Goal: Task Accomplishment & Management: Manage account settings

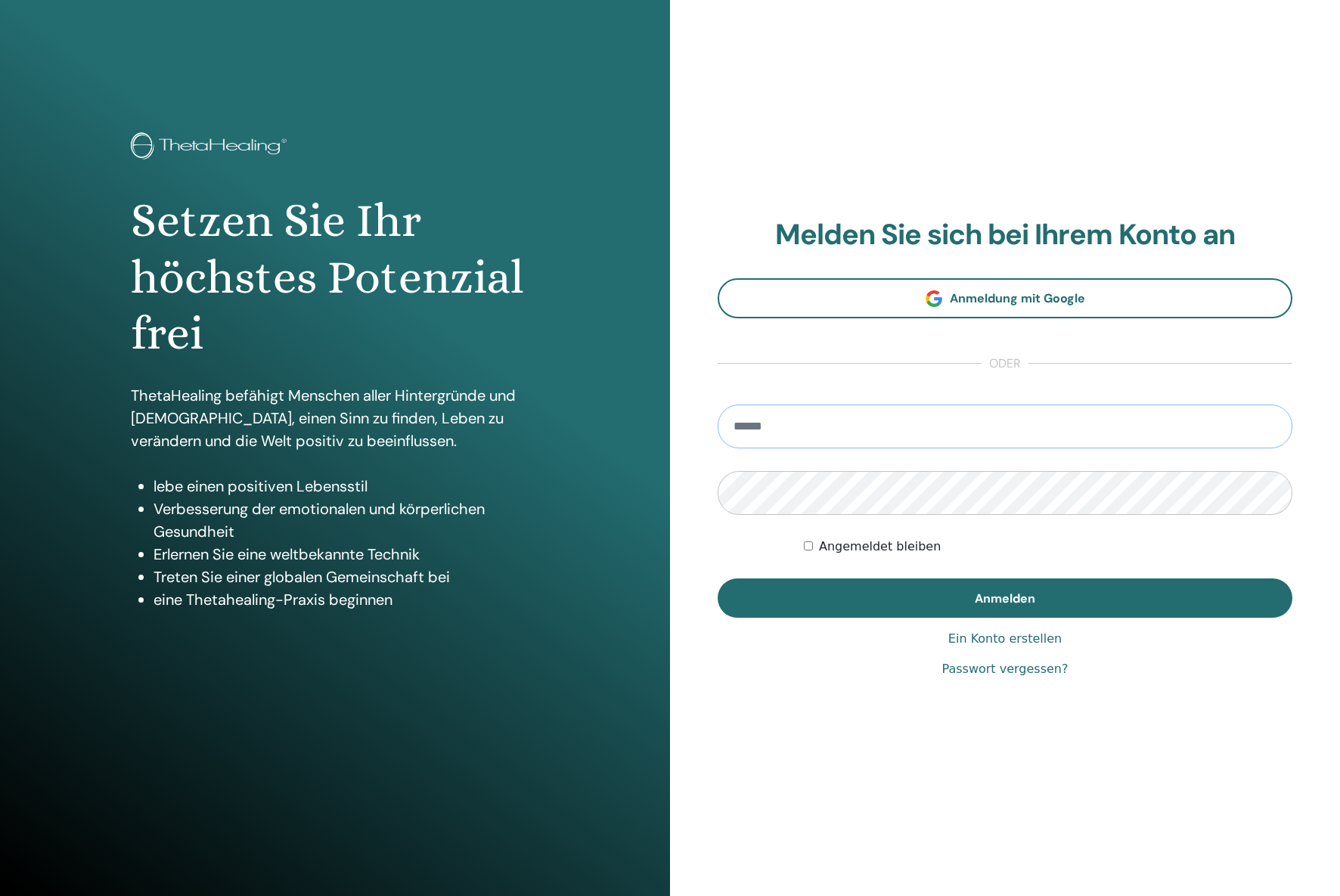
type input "**********"
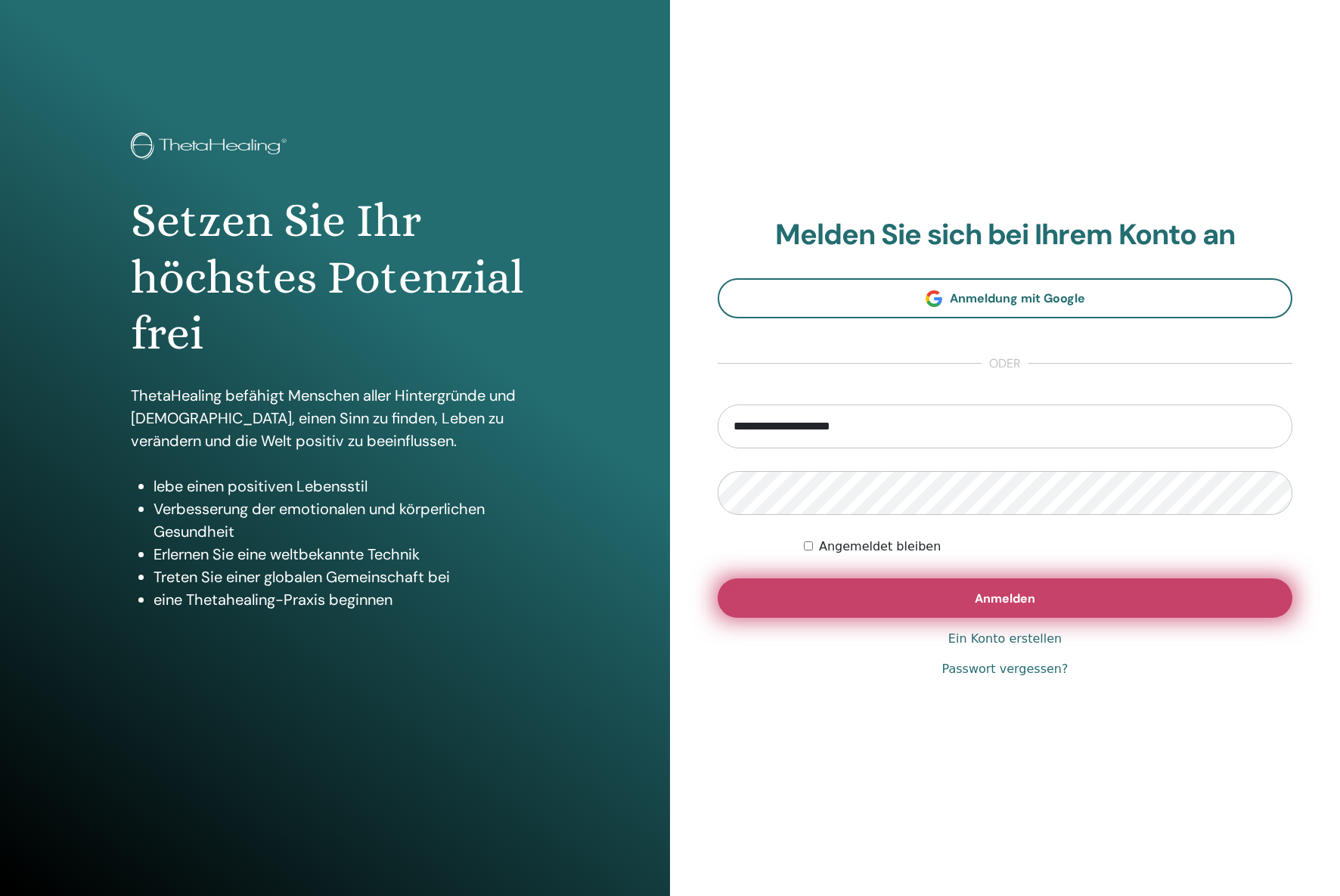
click at [831, 601] on button "Anmelden" at bounding box center [1005, 598] width 574 height 39
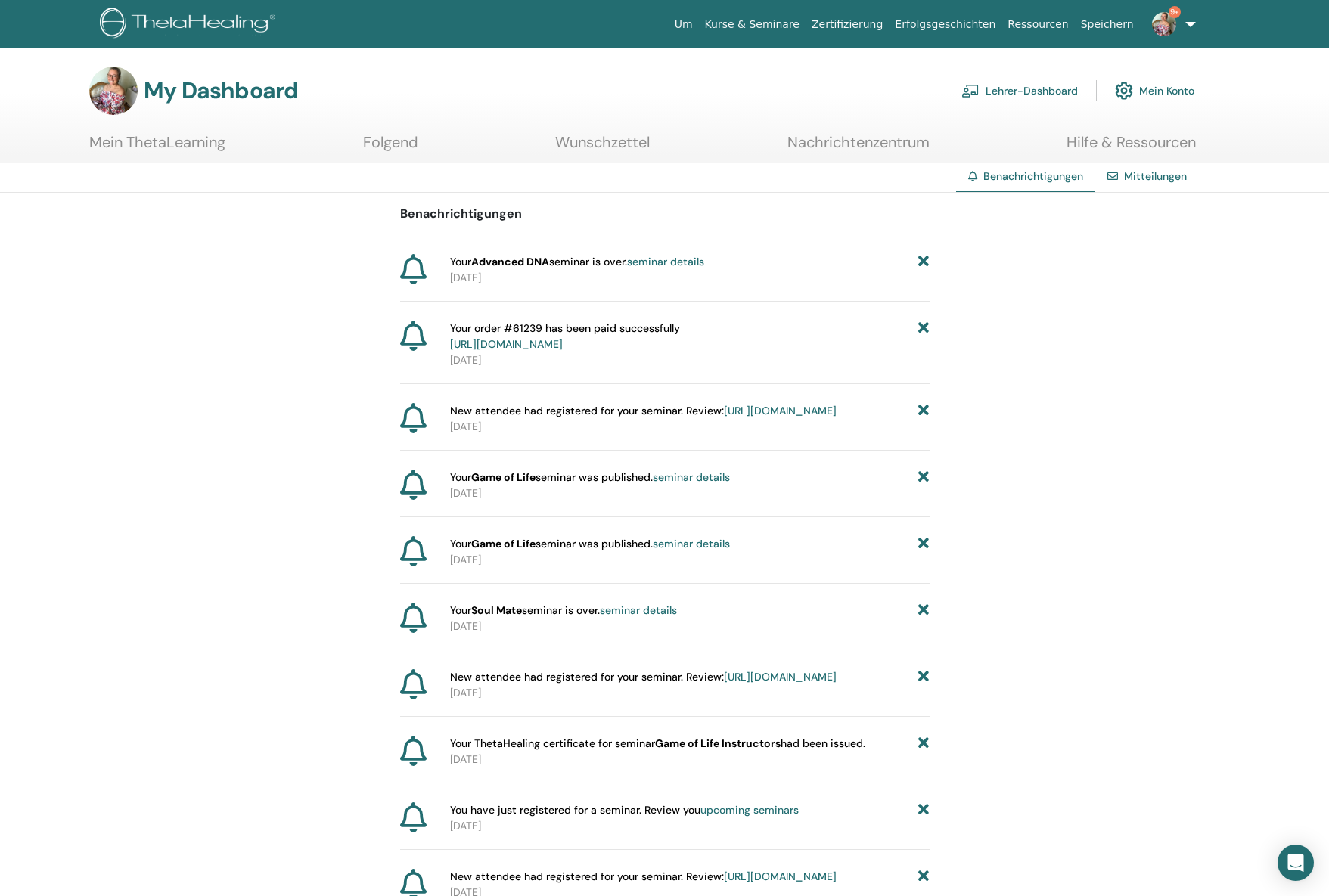
click at [1021, 92] on link "Lehrer-Dashboard" at bounding box center [1019, 91] width 116 height 33
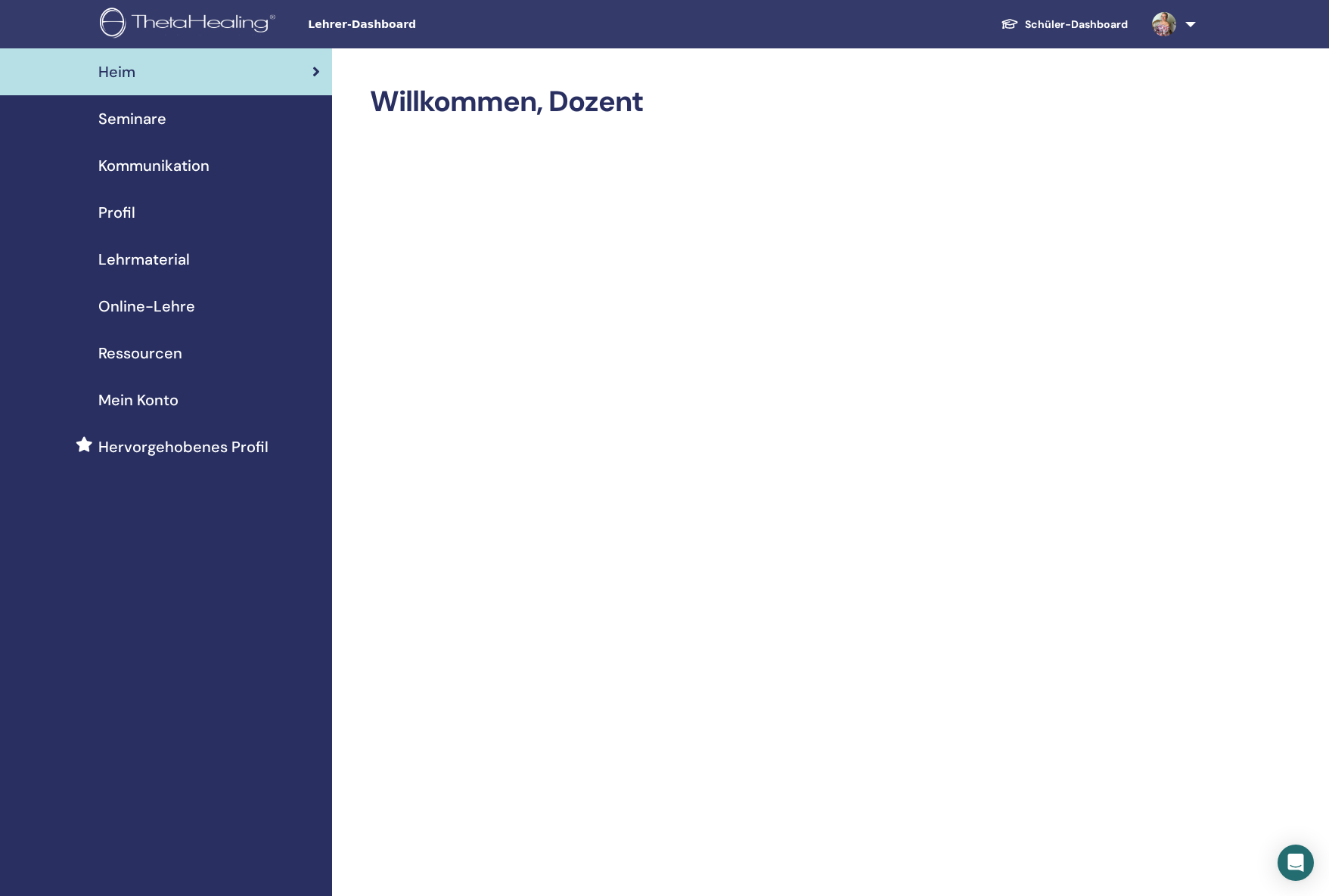
click at [142, 126] on span "Seminare" at bounding box center [132, 118] width 69 height 22
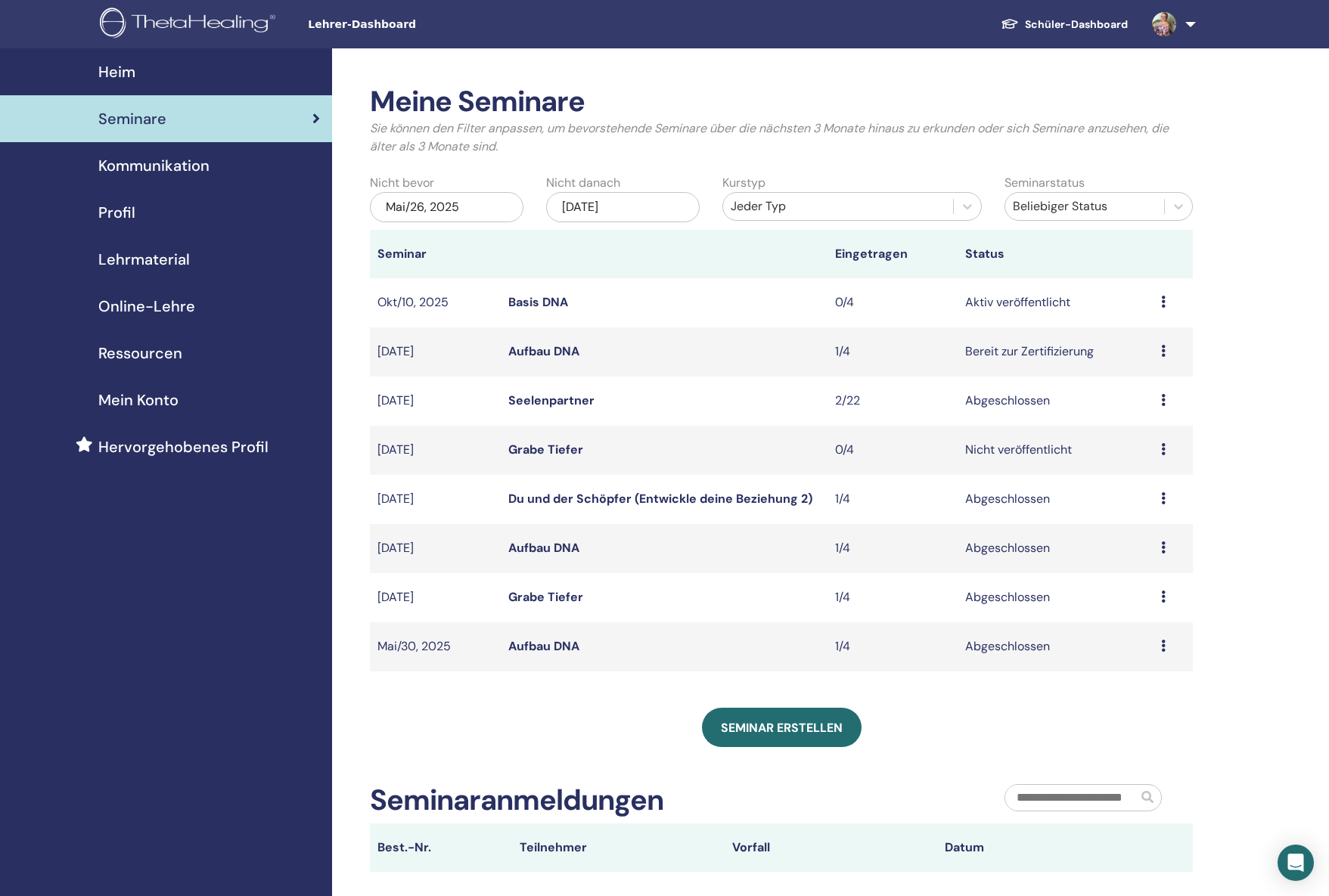
click at [1163, 353] on icon at bounding box center [1164, 350] width 5 height 12
click at [1133, 411] on link "Teilnehmer" at bounding box center [1133, 411] width 62 height 16
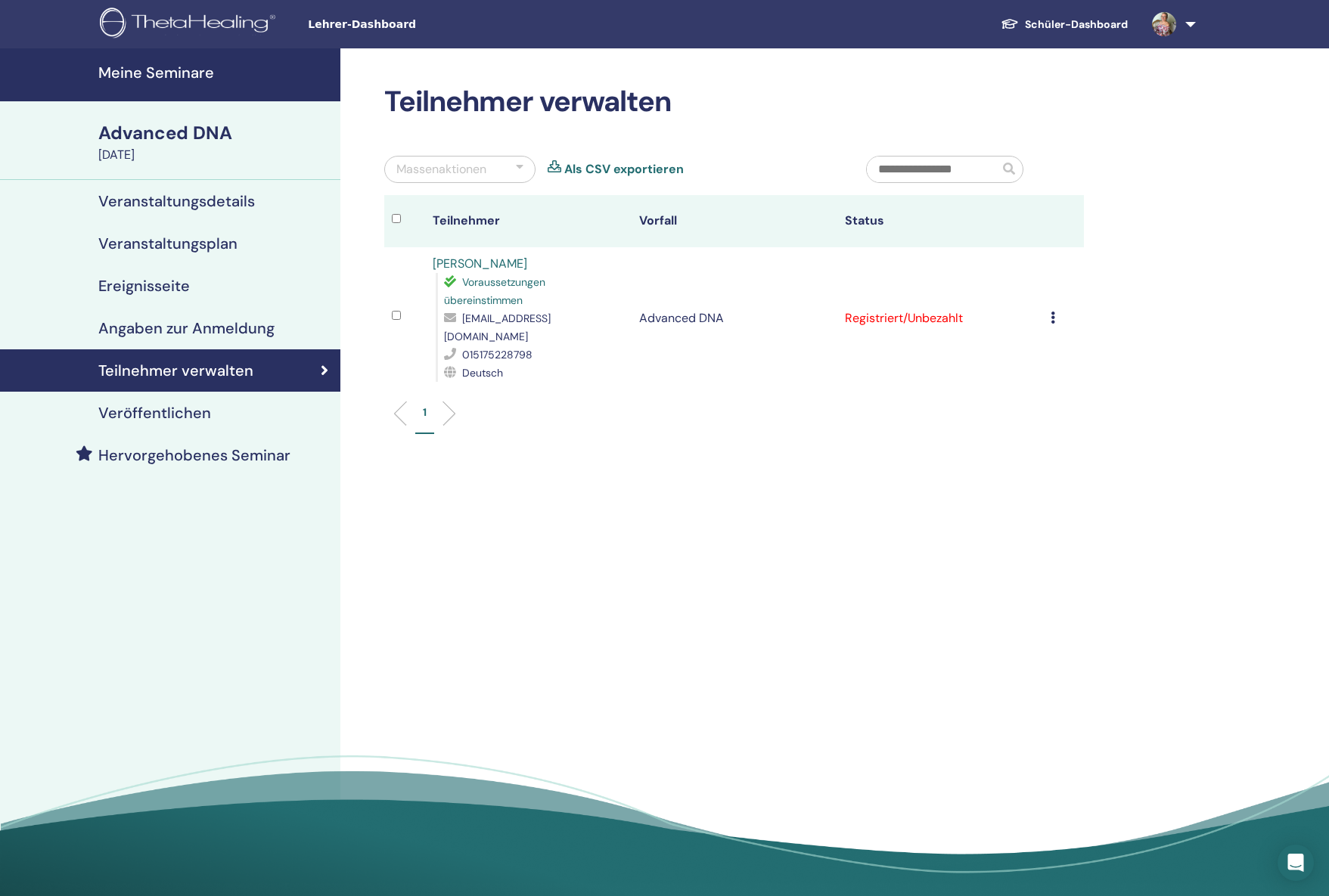
click at [1053, 311] on icon at bounding box center [1053, 317] width 5 height 12
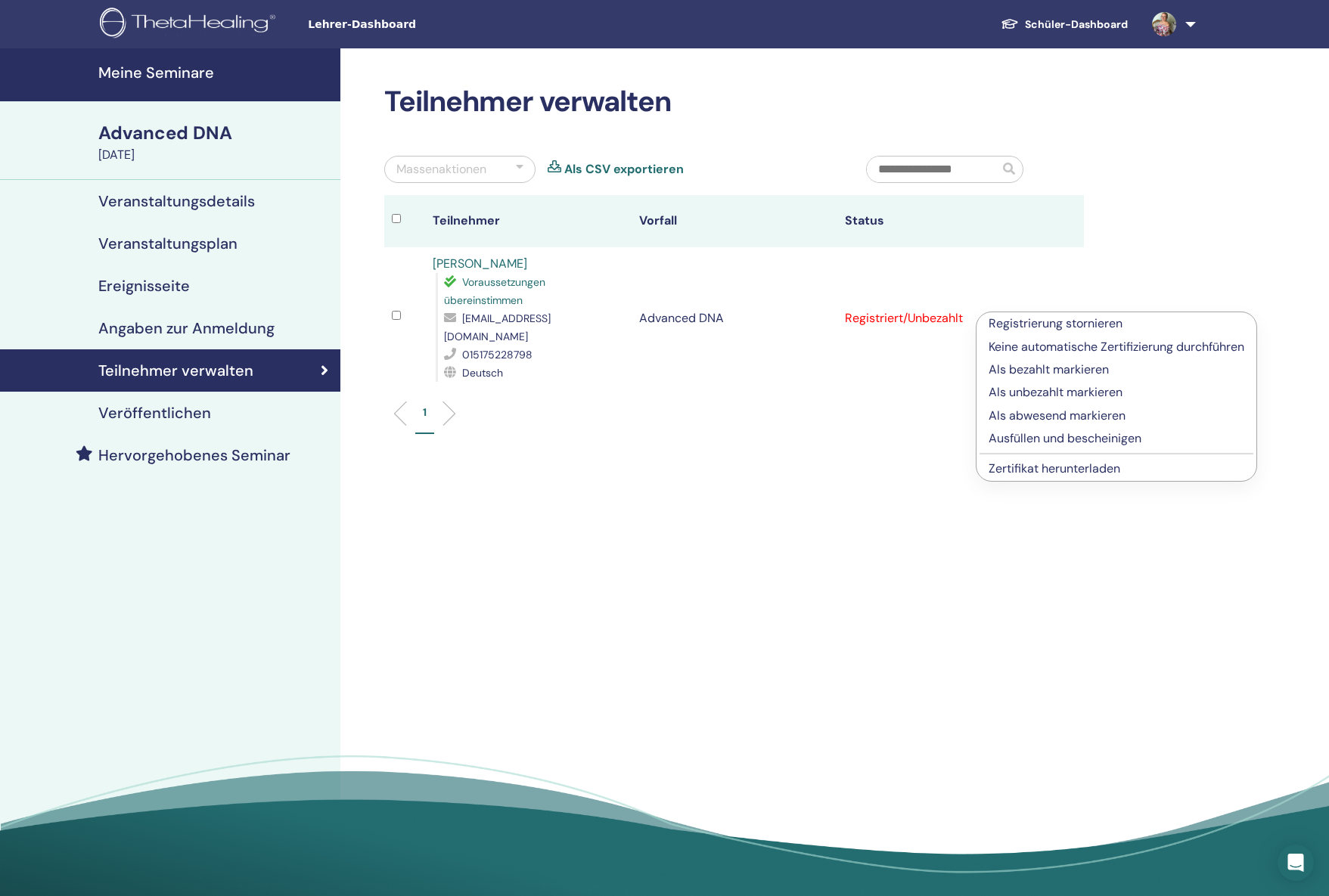
click at [1030, 368] on p "Als bezahlt markieren" at bounding box center [1116, 370] width 255 height 19
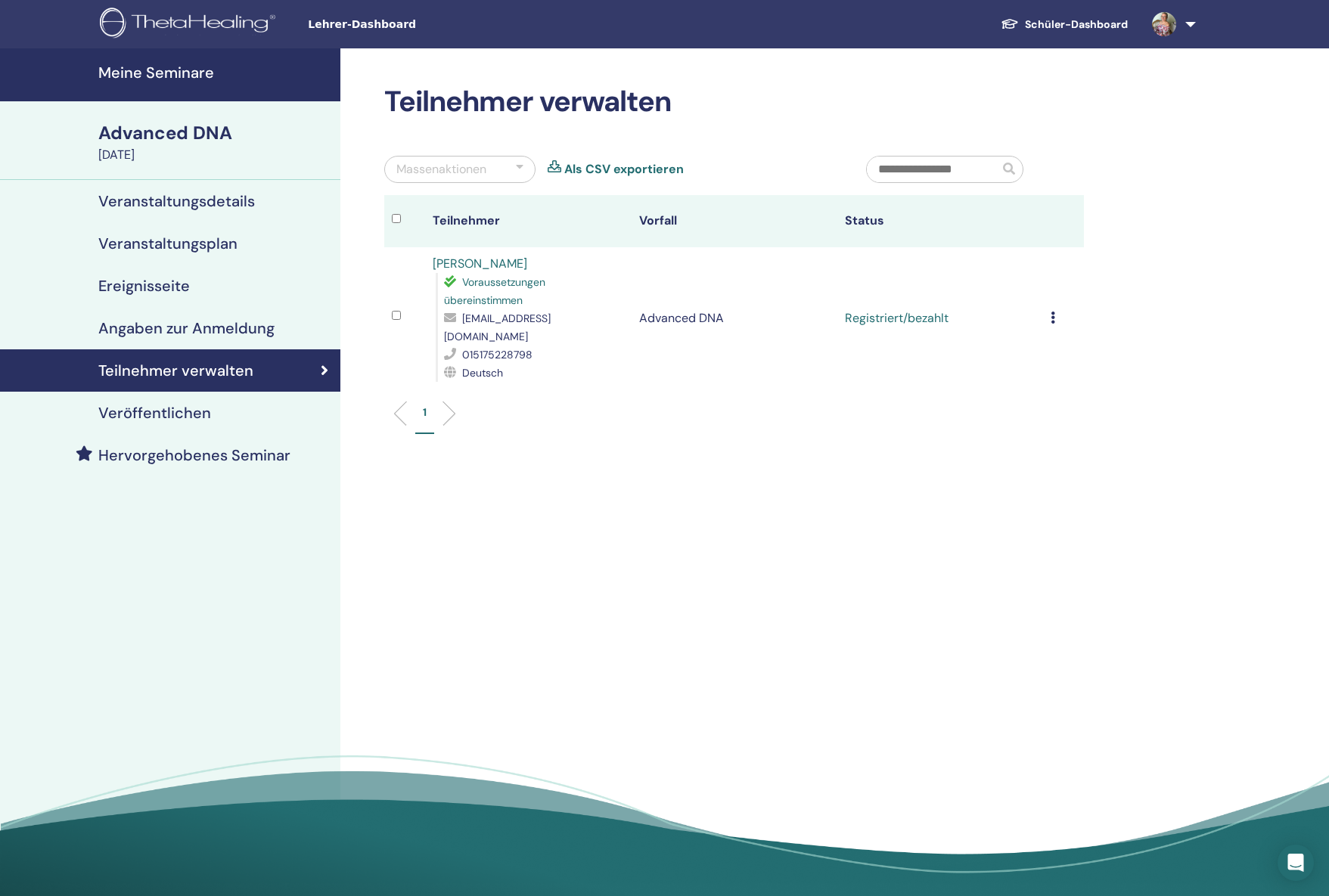
click at [1052, 313] on icon at bounding box center [1053, 317] width 5 height 12
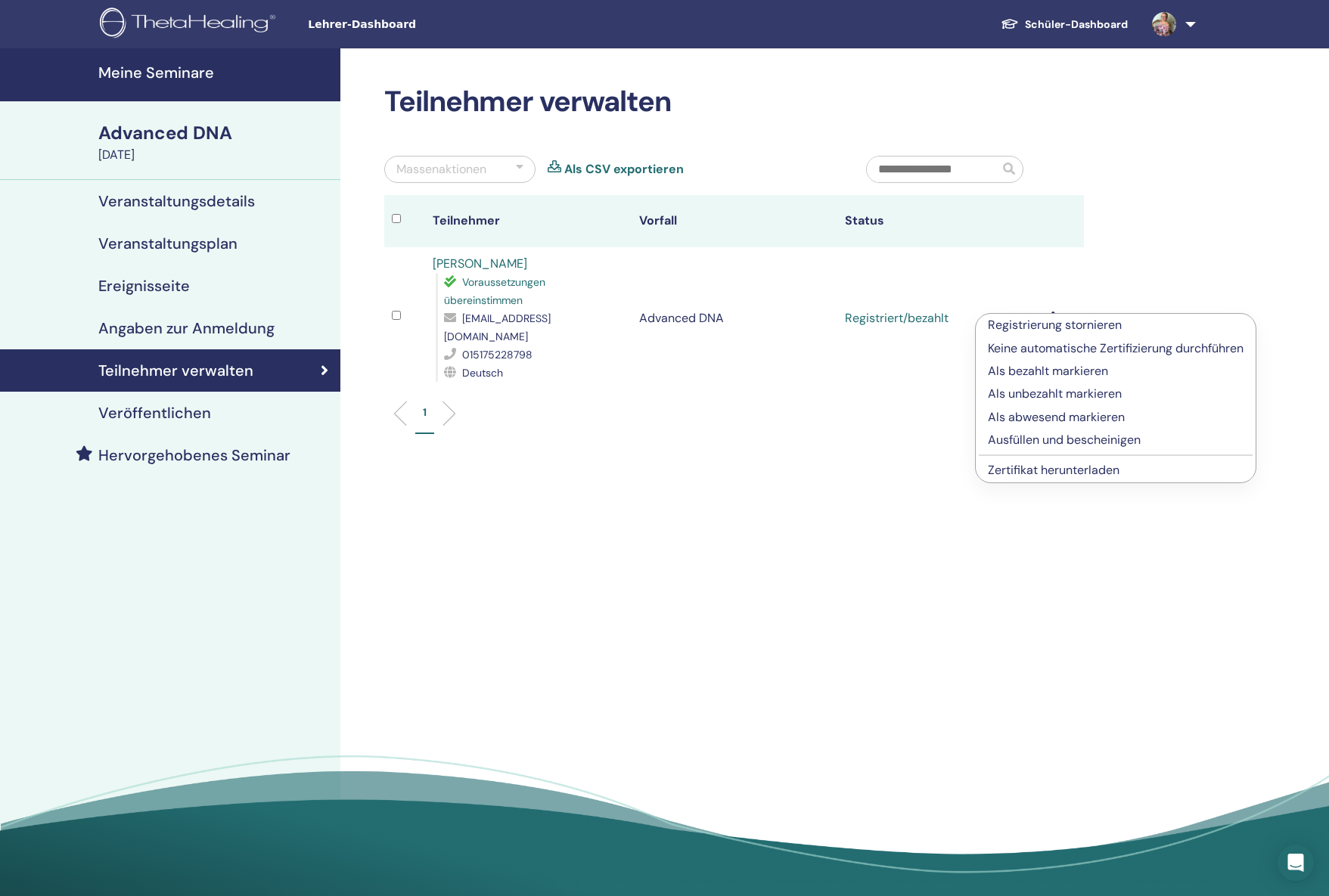
click at [1039, 440] on p "Ausfüllen und bescheinigen" at bounding box center [1116, 440] width 255 height 19
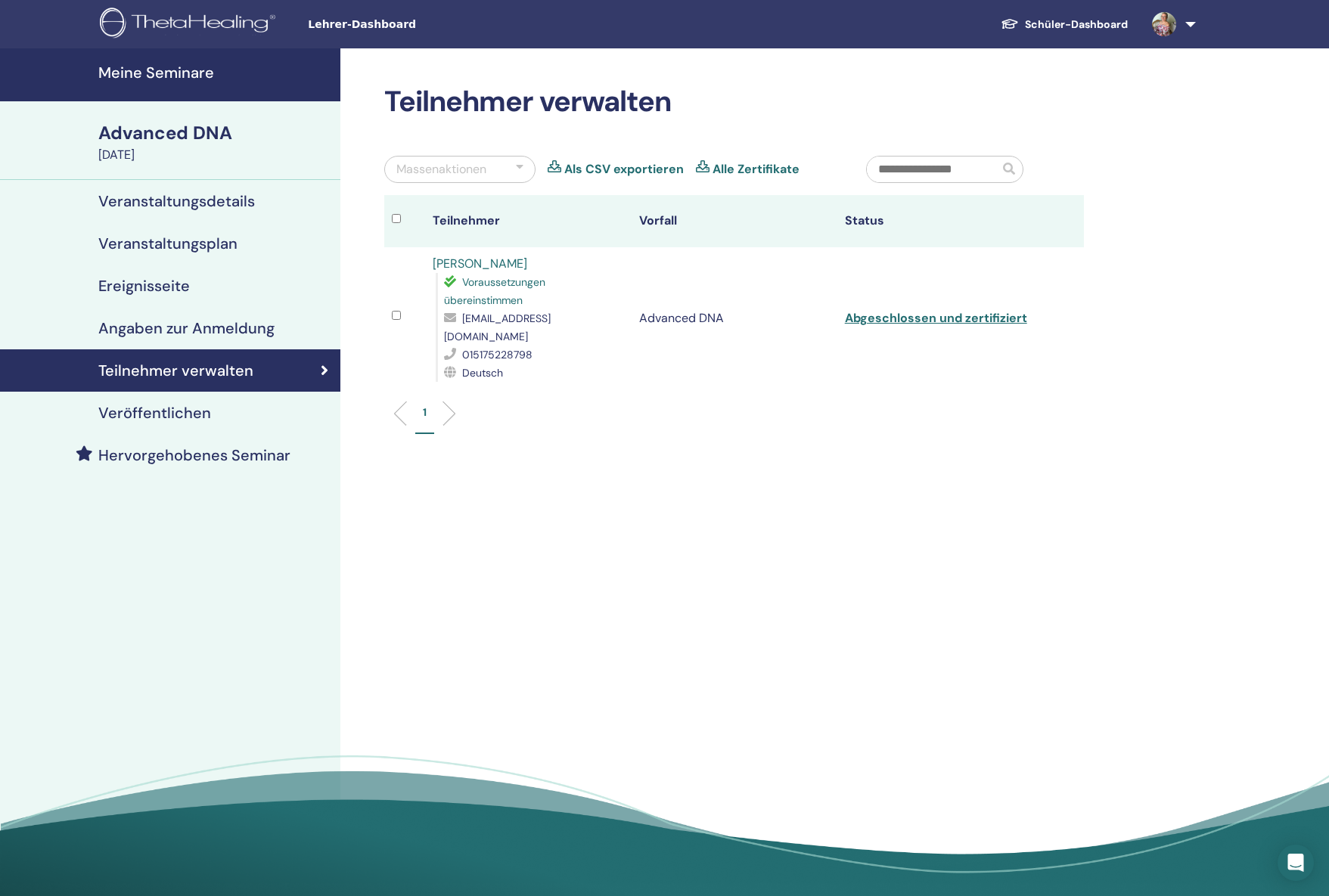
click at [952, 310] on link "Abgeschlossen und zertifiziert" at bounding box center [936, 318] width 182 height 16
click at [136, 204] on h4 "Veranstaltungsdetails" at bounding box center [176, 201] width 157 height 19
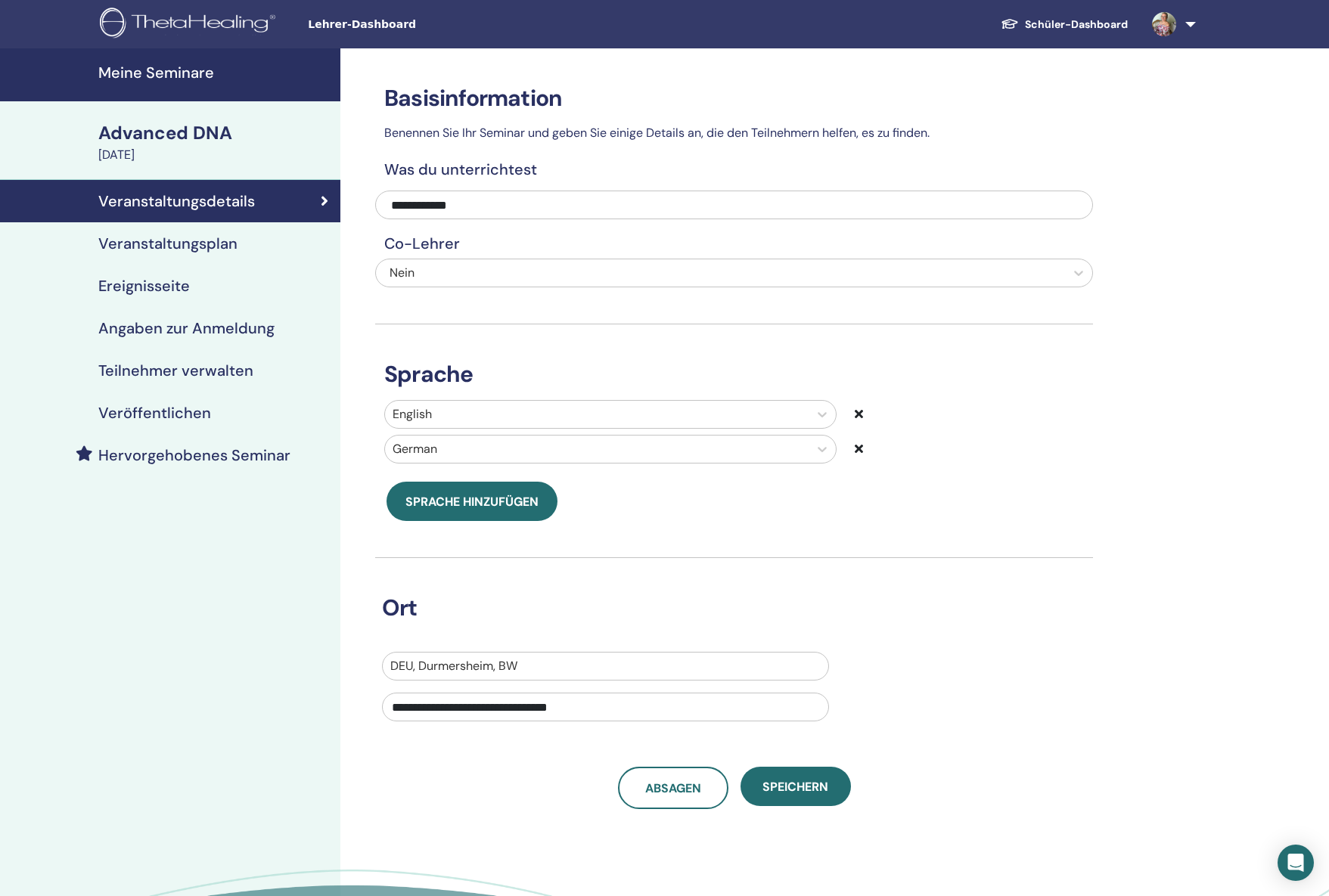
click at [162, 74] on h4 "Meine Seminare" at bounding box center [214, 72] width 233 height 19
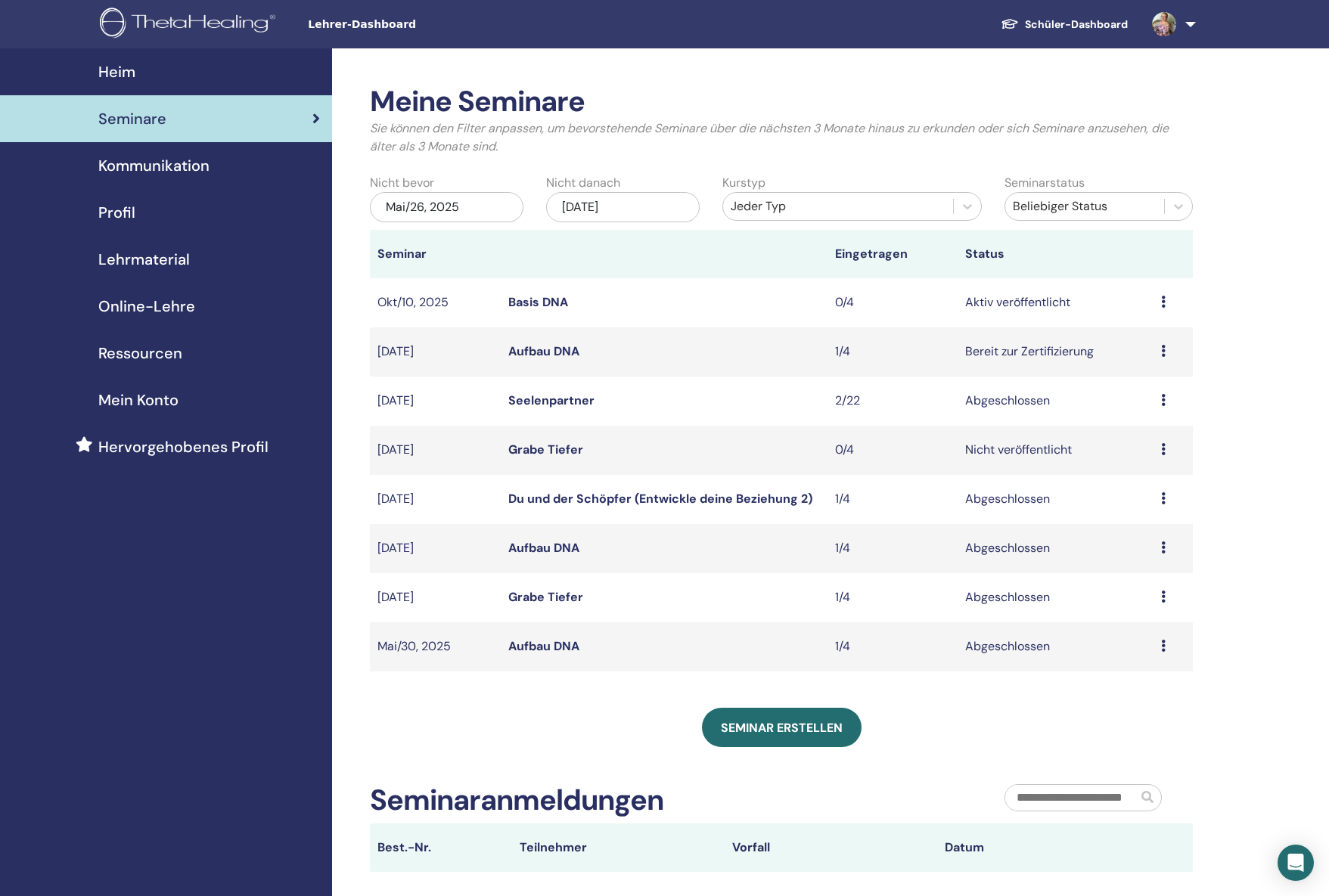
click at [133, 258] on span "Lehrmaterial" at bounding box center [144, 259] width 92 height 22
click at [137, 260] on span "Lehrmaterial" at bounding box center [144, 259] width 92 height 22
